Goal: Task Accomplishment & Management: Use online tool/utility

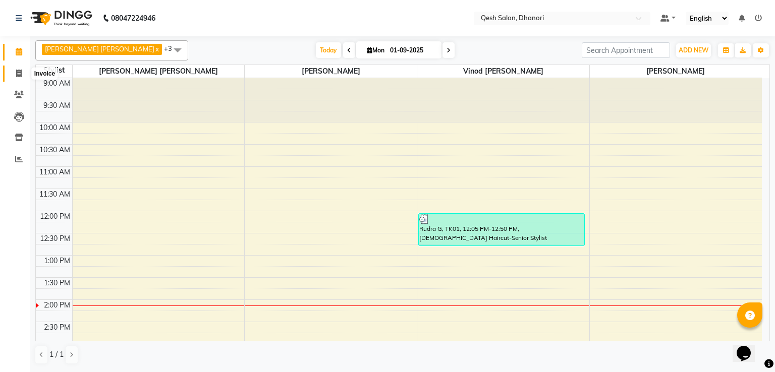
click at [16, 75] on icon at bounding box center [19, 74] width 6 height 8
select select "service"
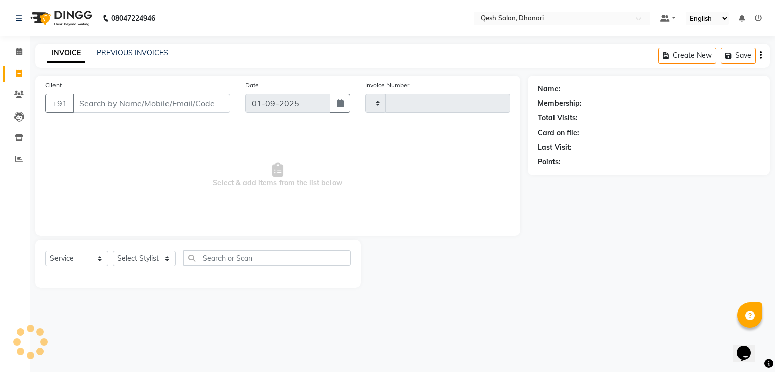
type input "0624"
select select "7641"
click at [89, 104] on input "Client" at bounding box center [151, 103] width 157 height 19
click at [107, 107] on input "Client" at bounding box center [151, 103] width 157 height 19
click at [170, 257] on select "Select Stylist [PERSON_NAME] [PERSON_NAME] [PERSON_NAME] [PERSON_NAME] [PERSON_…" at bounding box center [148, 259] width 70 height 16
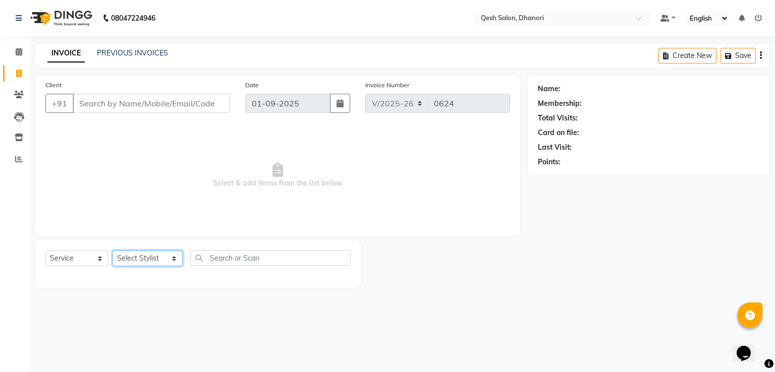
select select "77018"
click at [113, 251] on select "Select Stylist [PERSON_NAME] [PERSON_NAME] [PERSON_NAME] [PERSON_NAME] [PERSON_…" at bounding box center [148, 259] width 70 height 16
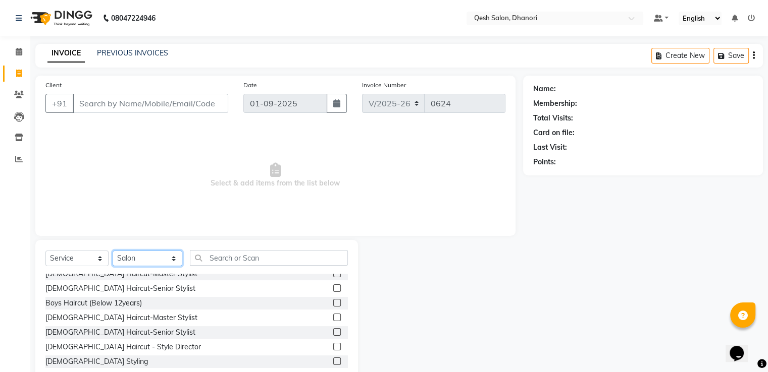
scroll to position [50, 0]
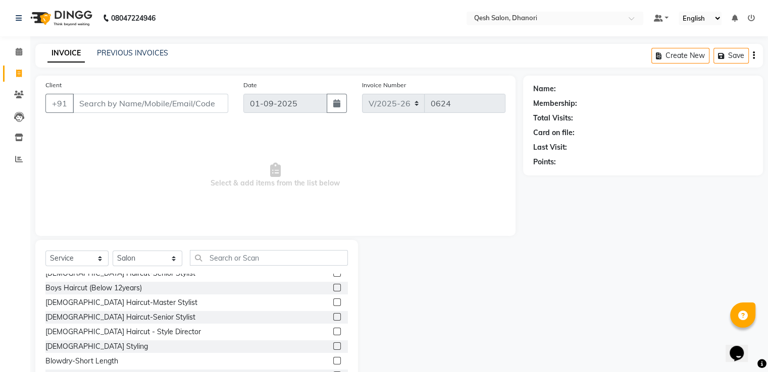
click at [333, 304] on label at bounding box center [337, 303] width 8 height 8
click at [333, 304] on input "checkbox" at bounding box center [336, 303] width 7 height 7
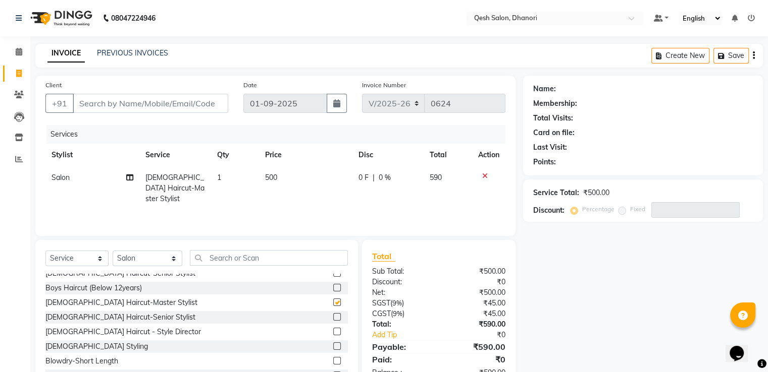
checkbox input "false"
click at [92, 106] on input "Client" at bounding box center [150, 103] width 155 height 19
click at [78, 103] on input "Client" at bounding box center [150, 103] width 155 height 19
